Goal: Task Accomplishment & Management: Use online tool/utility

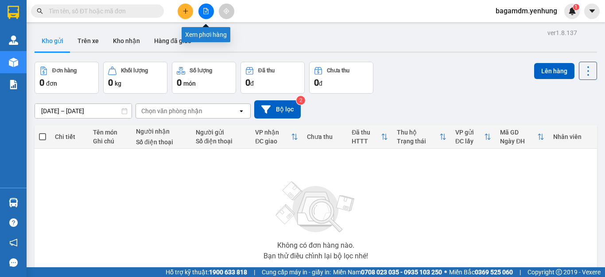
click at [208, 9] on icon "file-add" at bounding box center [206, 11] width 6 height 6
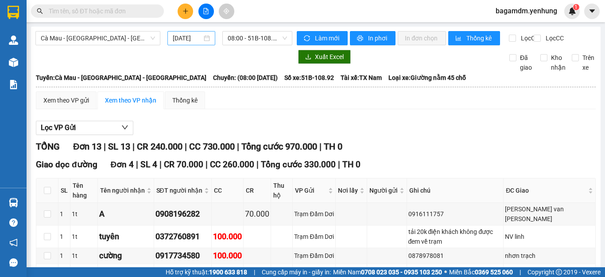
click at [177, 41] on input "[DATE]" at bounding box center [187, 38] width 29 height 10
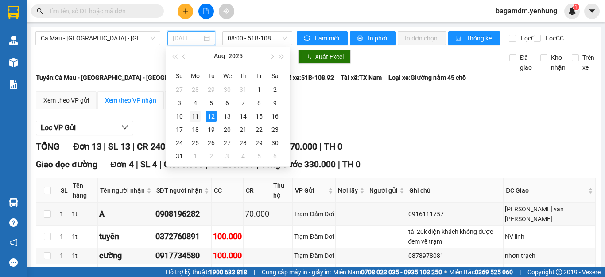
click at [199, 114] on div "11" at bounding box center [195, 116] width 11 height 11
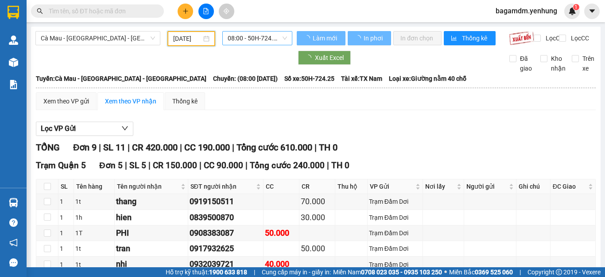
click at [258, 40] on span "08:00 - 50H-724.25" at bounding box center [257, 37] width 59 height 13
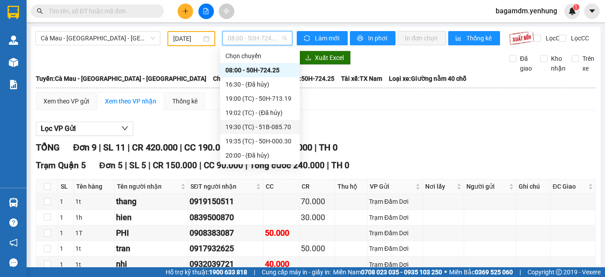
click at [255, 128] on div "19:30 (TC) - 51B-085.70" at bounding box center [260, 127] width 69 height 10
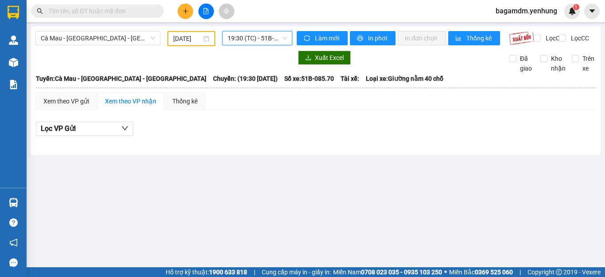
click at [247, 35] on span "19:30 (TC) - 51B-085.70" at bounding box center [257, 37] width 59 height 13
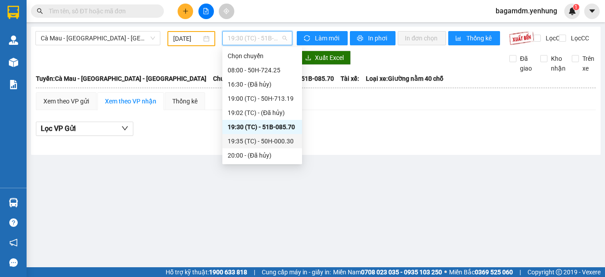
click at [252, 141] on div "19:35 (TC) - 50H-000.30" at bounding box center [262, 141] width 69 height 10
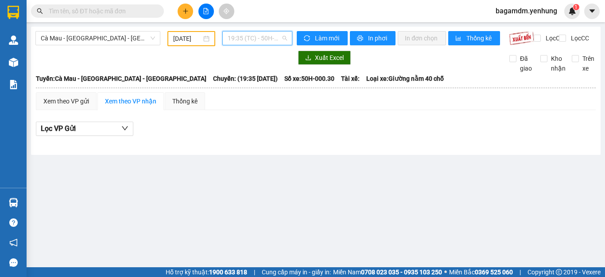
click at [256, 44] on span "19:35 (TC) - 50H-000.30" at bounding box center [257, 37] width 59 height 13
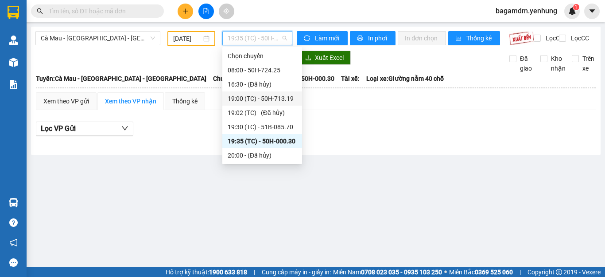
click at [242, 97] on div "19:00 (TC) - 50H-713.19" at bounding box center [262, 99] width 69 height 10
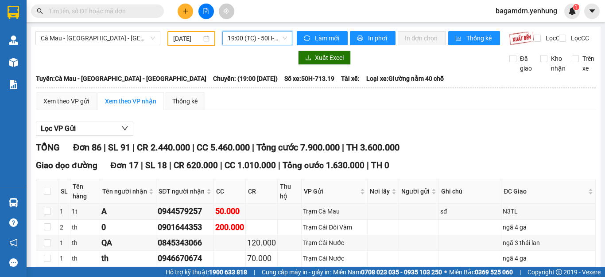
click at [191, 35] on input "[DATE]" at bounding box center [187, 39] width 28 height 10
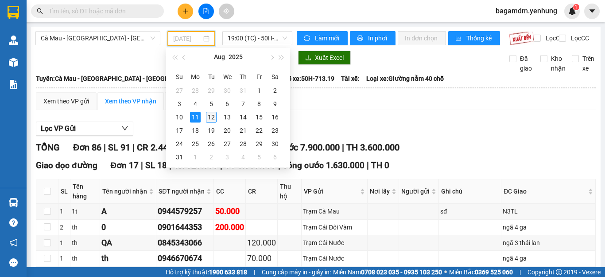
click at [211, 112] on div "12" at bounding box center [211, 117] width 11 height 11
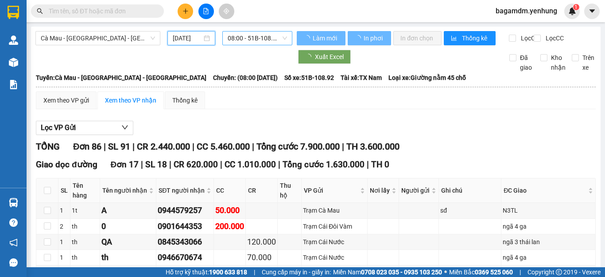
type input "[DATE]"
click at [242, 42] on span "08:00 - 51B-108.92" at bounding box center [257, 37] width 59 height 13
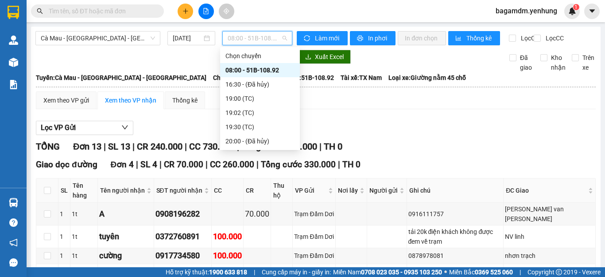
click at [245, 74] on div "08:00 - 51B-108.92" at bounding box center [260, 70] width 69 height 10
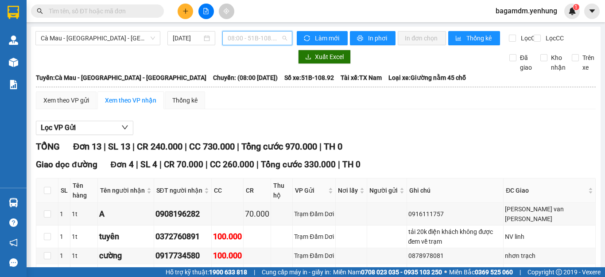
click at [275, 40] on span "08:00 - 51B-108.92" at bounding box center [257, 37] width 59 height 13
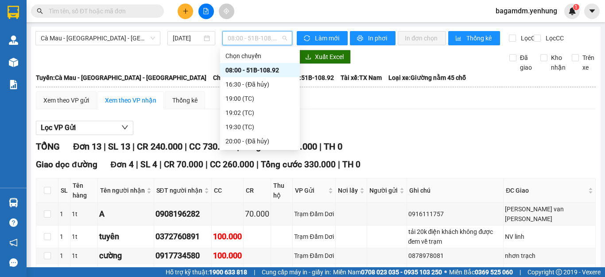
click at [236, 69] on div "08:00 - 51B-108.92" at bounding box center [260, 70] width 69 height 10
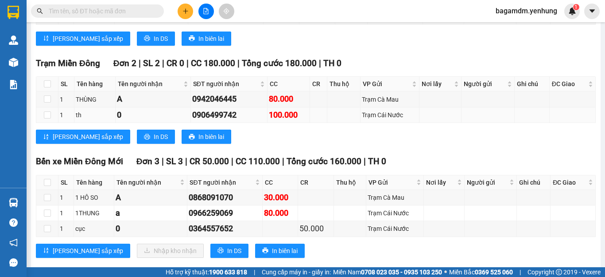
scroll to position [355, 0]
